Goal: Task Accomplishment & Management: Use online tool/utility

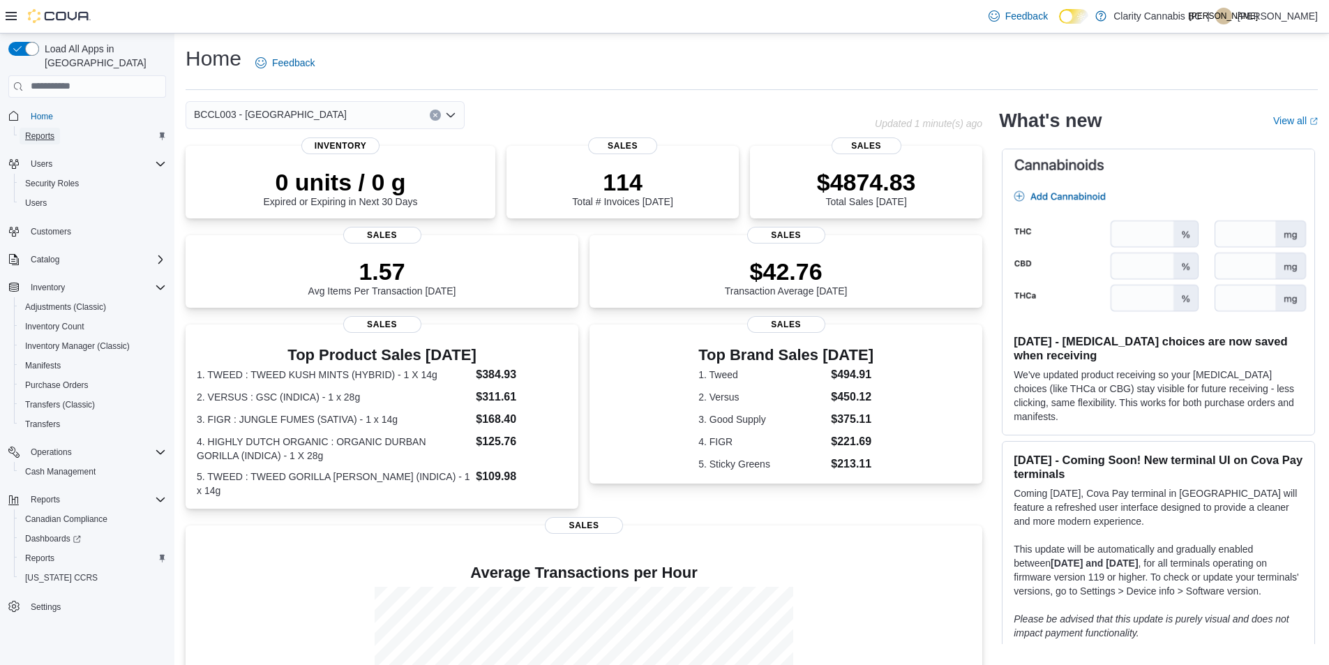
click at [45, 131] on span "Reports" at bounding box center [39, 136] width 29 height 11
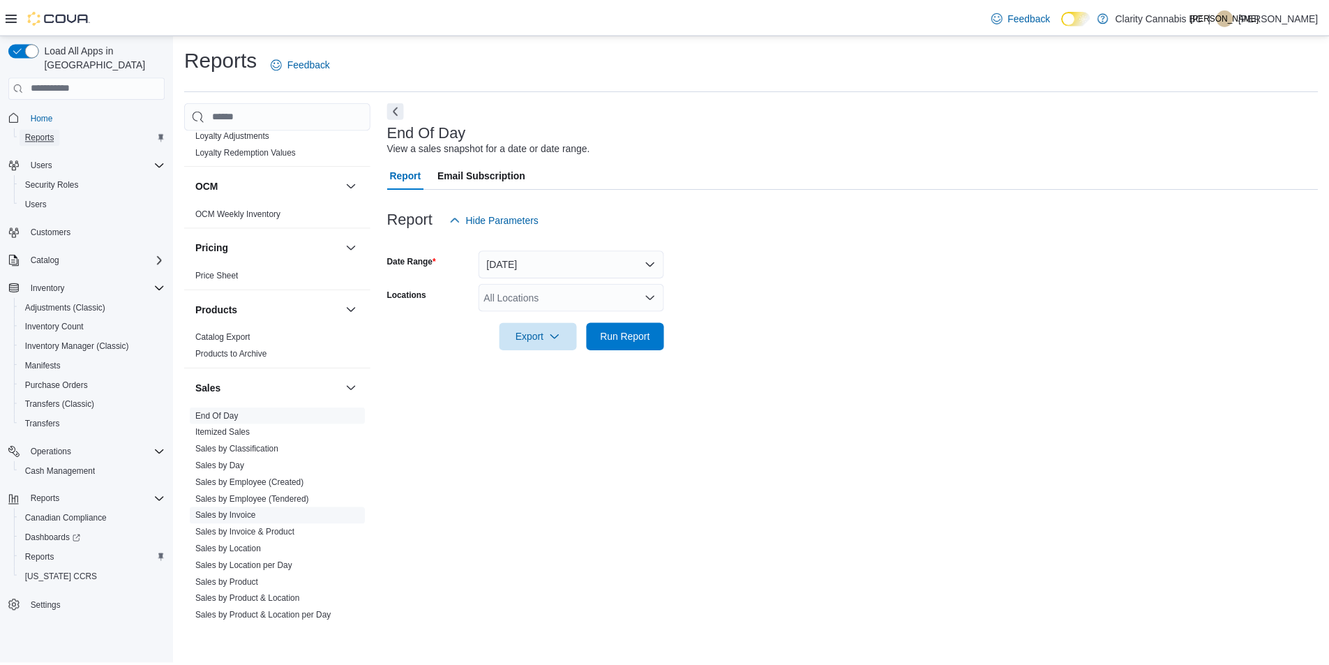
scroll to position [847, 0]
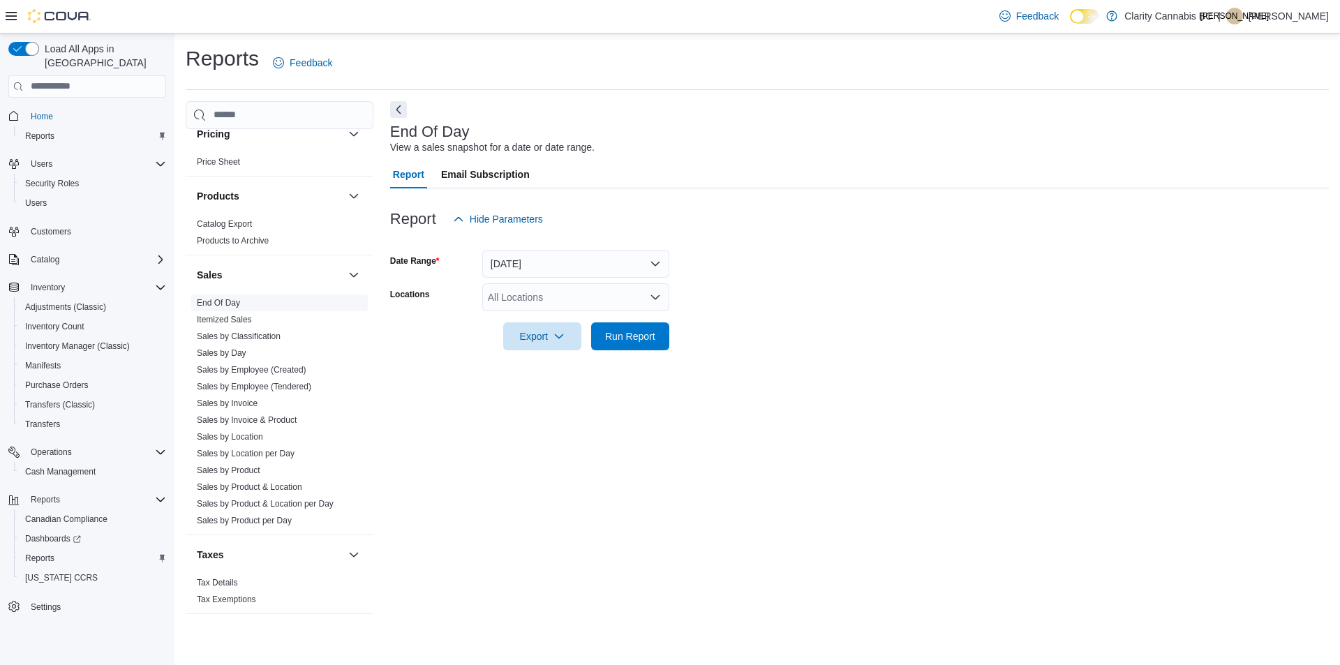
click at [211, 301] on link "End Of Day" at bounding box center [218, 303] width 43 height 10
click at [538, 297] on div "All Locations" at bounding box center [575, 297] width 187 height 28
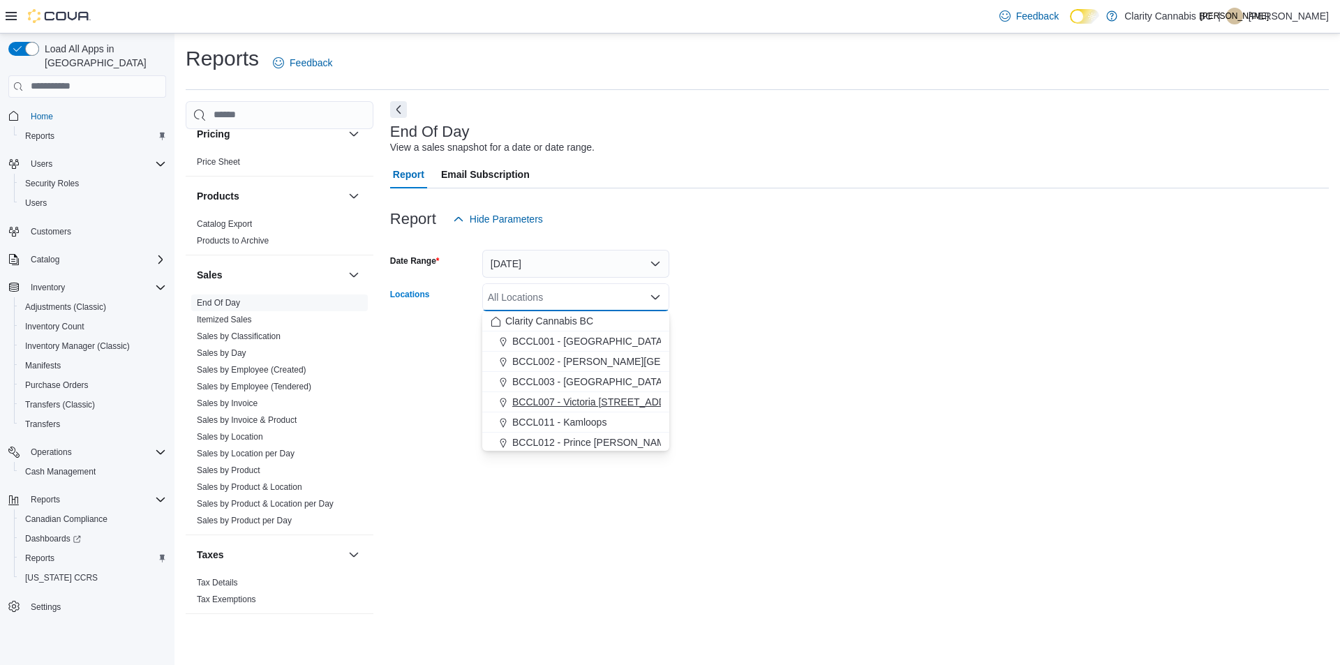
click at [551, 403] on span "BCCL007 - Victoria 603 Gorge Rd E" at bounding box center [603, 402] width 183 height 14
drag, startPoint x: 944, startPoint y: 315, endPoint x: 768, endPoint y: 318, distance: 175.9
click at [939, 315] on div at bounding box center [859, 316] width 939 height 11
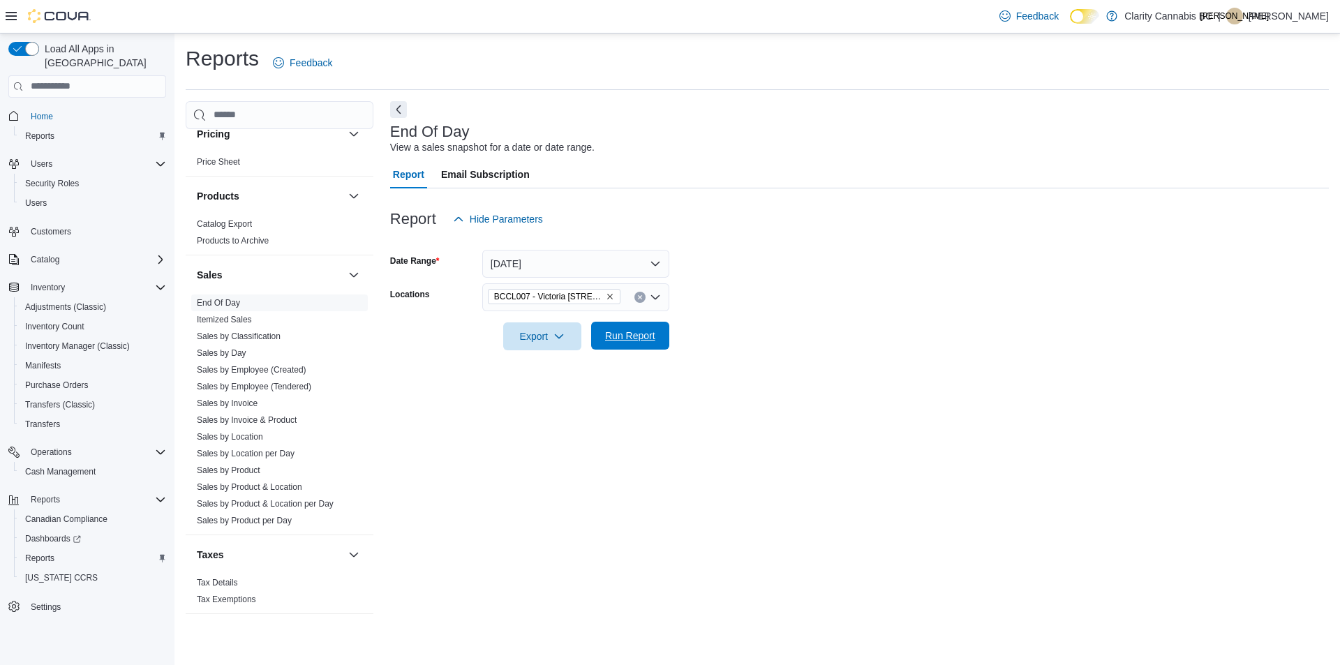
click at [648, 333] on span "Run Report" at bounding box center [630, 336] width 50 height 14
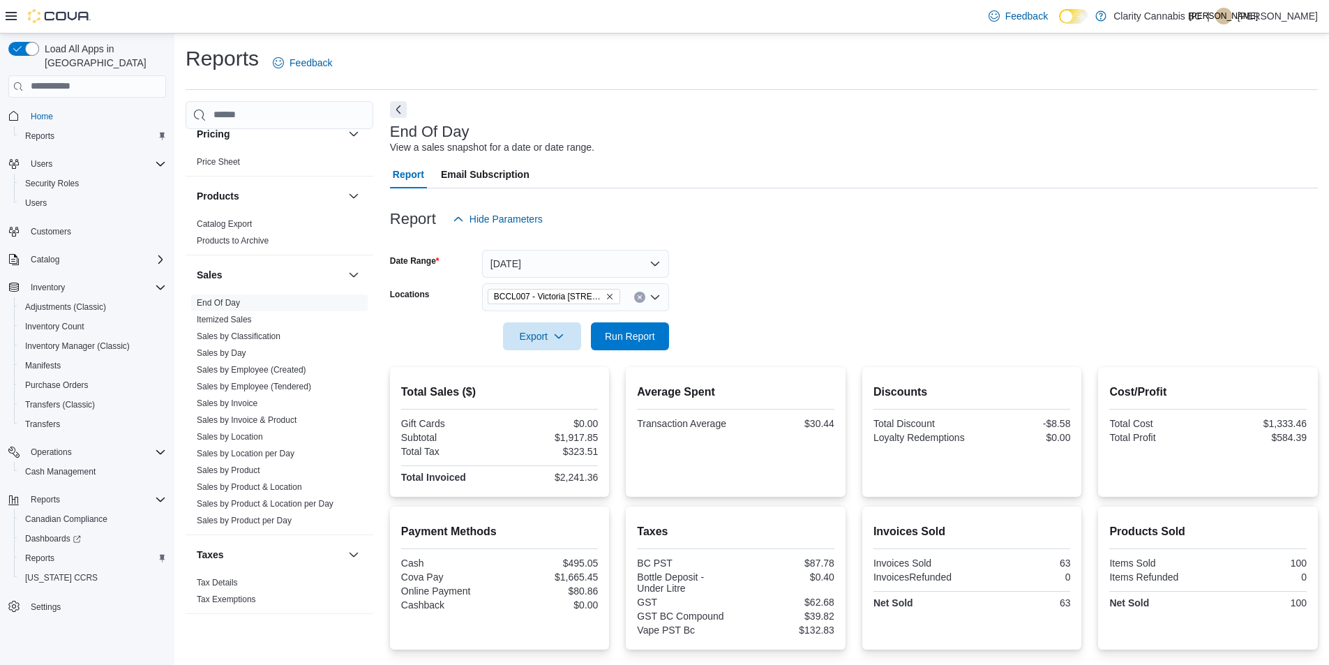
click at [609, 299] on icon "Remove BCCL007 - Victoria 603 Gorge Rd E from selection in this group" at bounding box center [610, 296] width 8 height 8
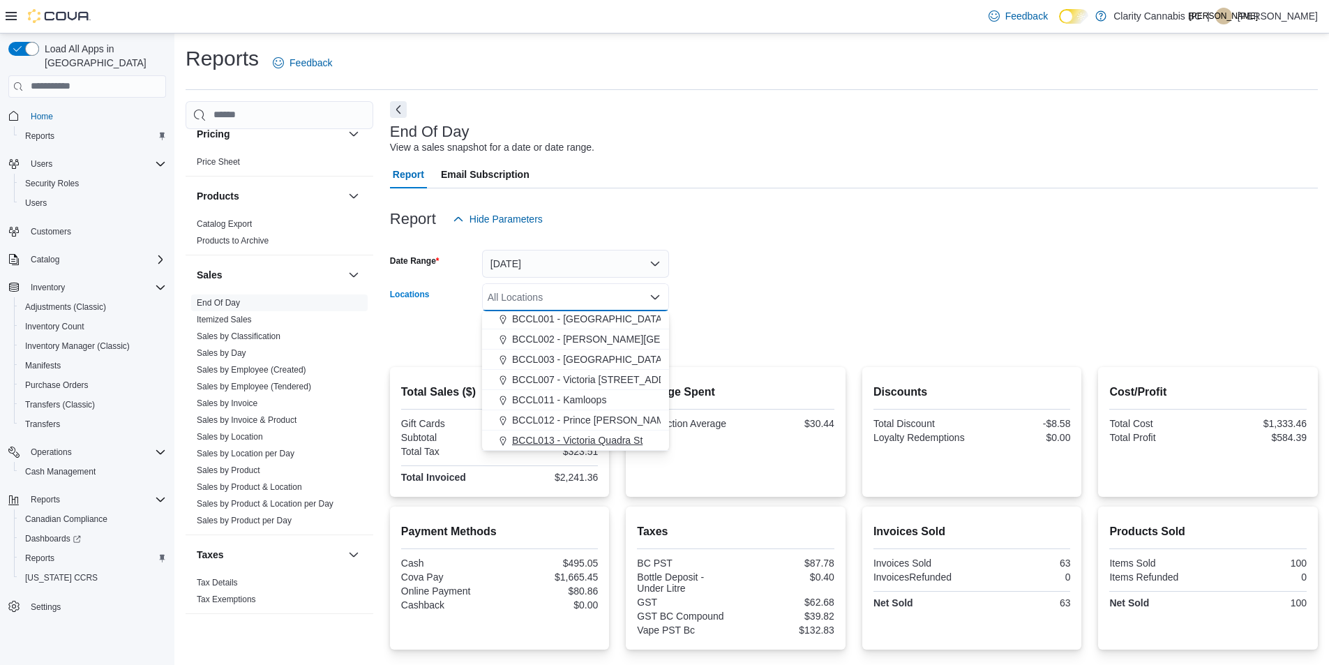
click at [589, 439] on span "BCCL013 - Victoria Quadra St" at bounding box center [577, 440] width 131 height 14
drag, startPoint x: 914, startPoint y: 317, endPoint x: 778, endPoint y: 344, distance: 138.8
click at [911, 317] on div at bounding box center [854, 316] width 928 height 11
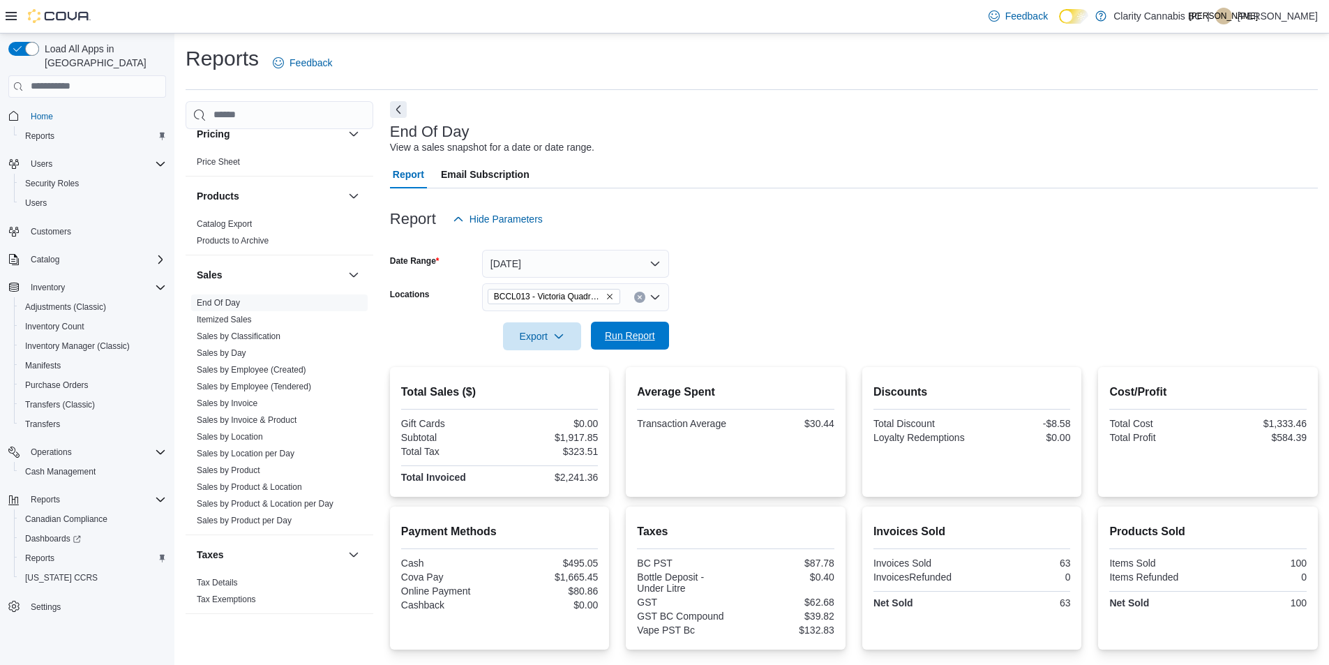
click at [646, 337] on span "Run Report" at bounding box center [630, 336] width 50 height 14
click at [613, 295] on icon "Remove BCCL013 - Victoria Quadra St from selection in this group" at bounding box center [610, 296] width 8 height 8
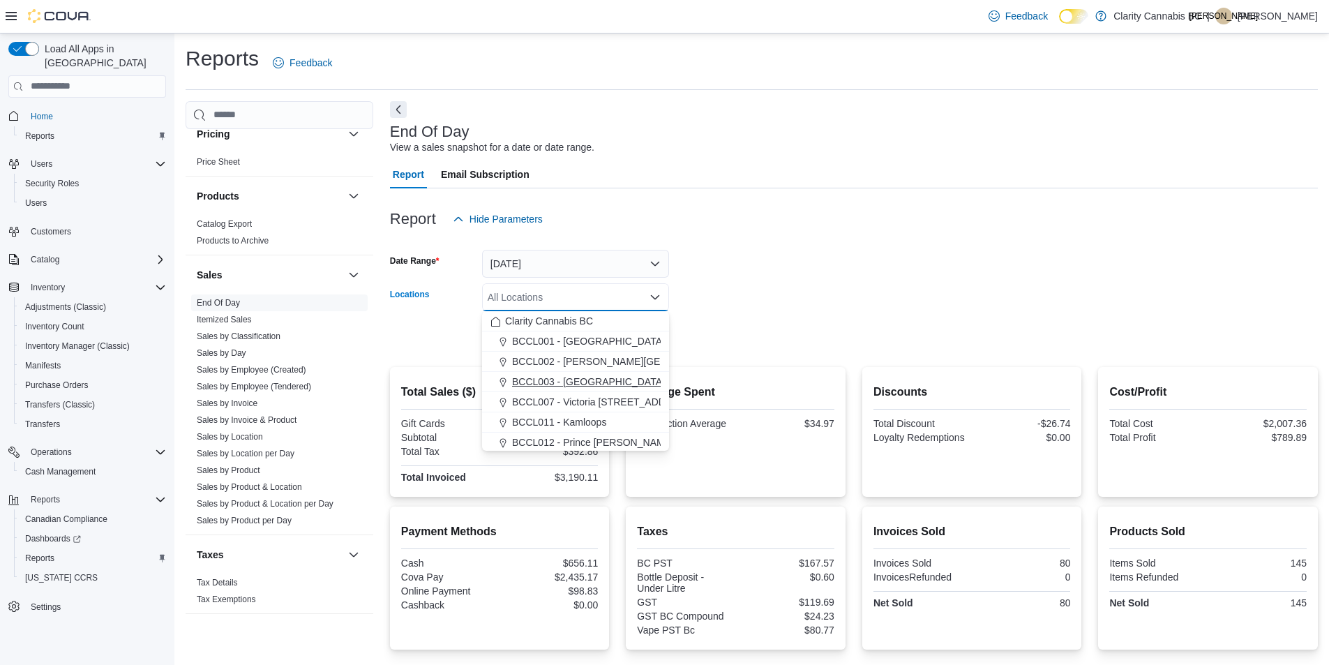
click at [590, 385] on span "BCCL003 - Langford" at bounding box center [588, 382] width 153 height 14
click at [821, 325] on form "Date Range Today Locations BCCL003 - Langford Combo box. Selected. BCCL003 - La…" at bounding box center [854, 291] width 928 height 117
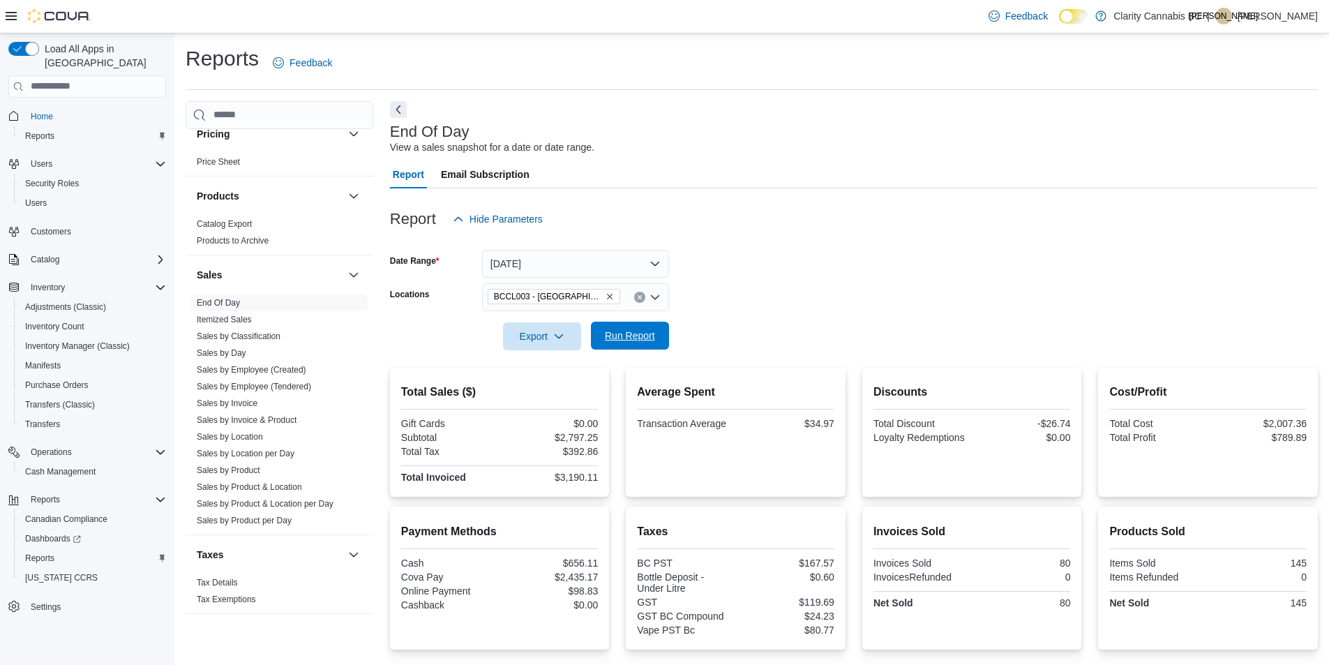
click at [636, 335] on span "Run Report" at bounding box center [630, 336] width 50 height 14
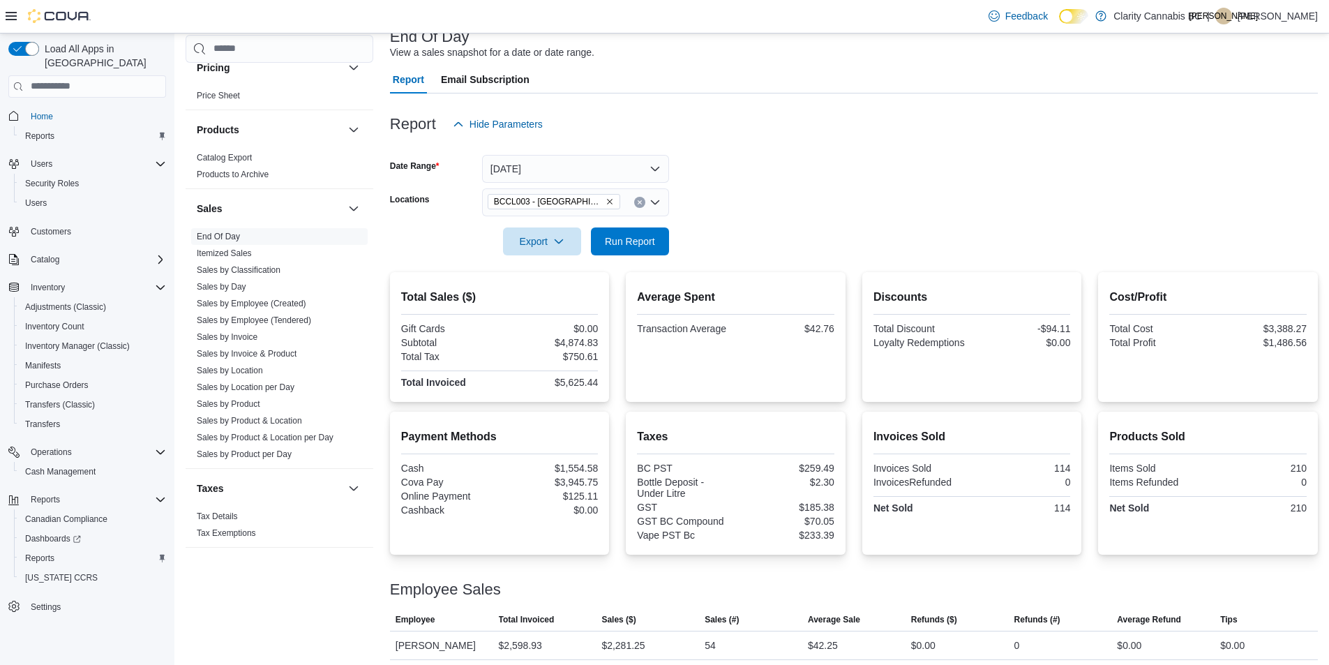
scroll to position [158, 0]
